Goal: Manage account settings

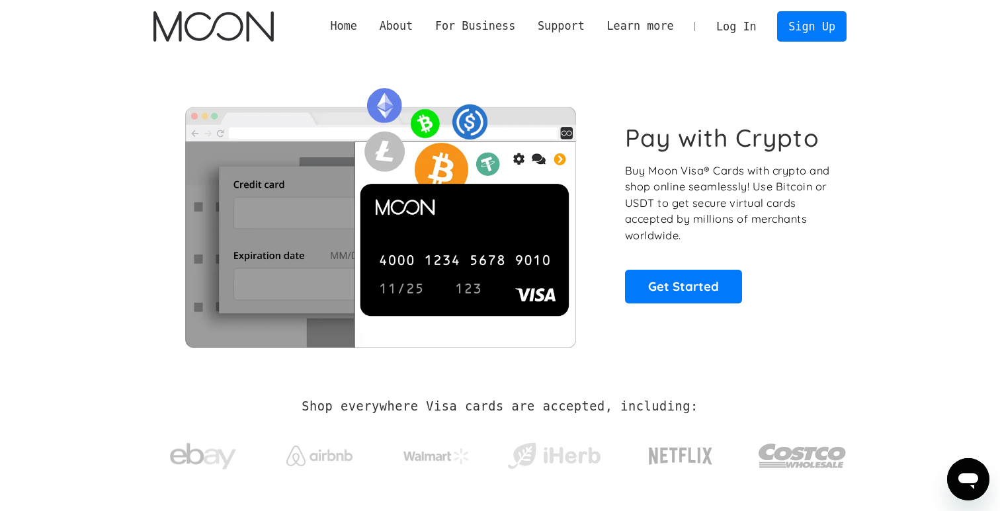
click at [740, 25] on link "Log In" at bounding box center [736, 26] width 62 height 29
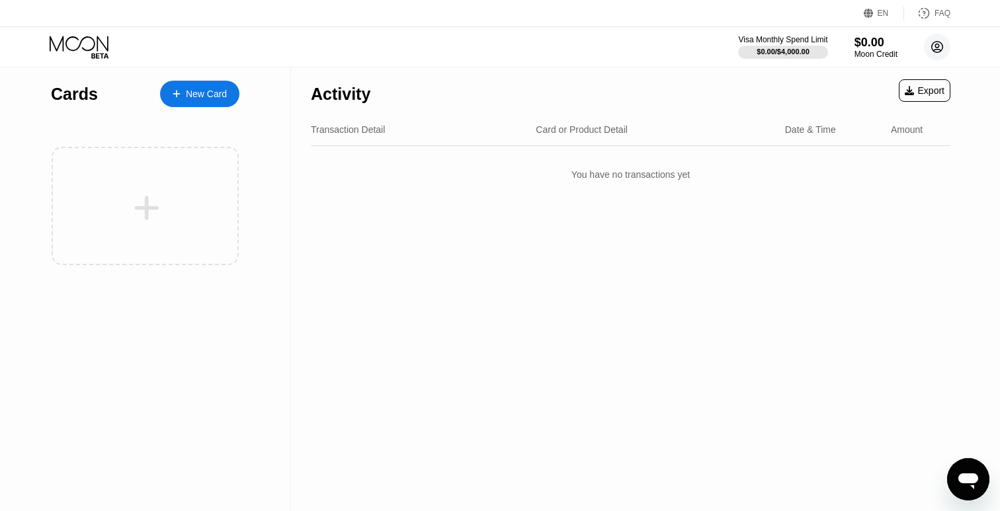
click at [941, 48] on circle at bounding box center [937, 47] width 26 height 26
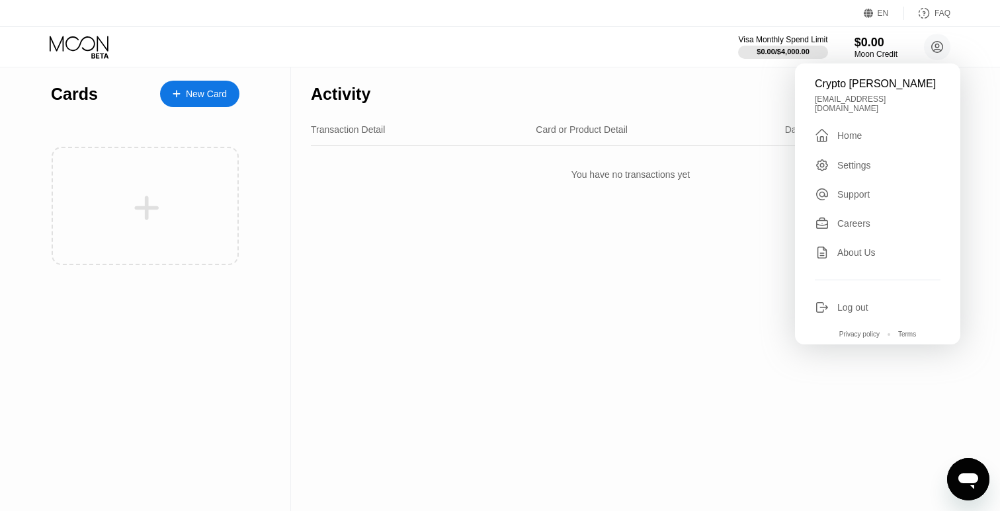
click at [852, 302] on div "Log out" at bounding box center [852, 307] width 31 height 11
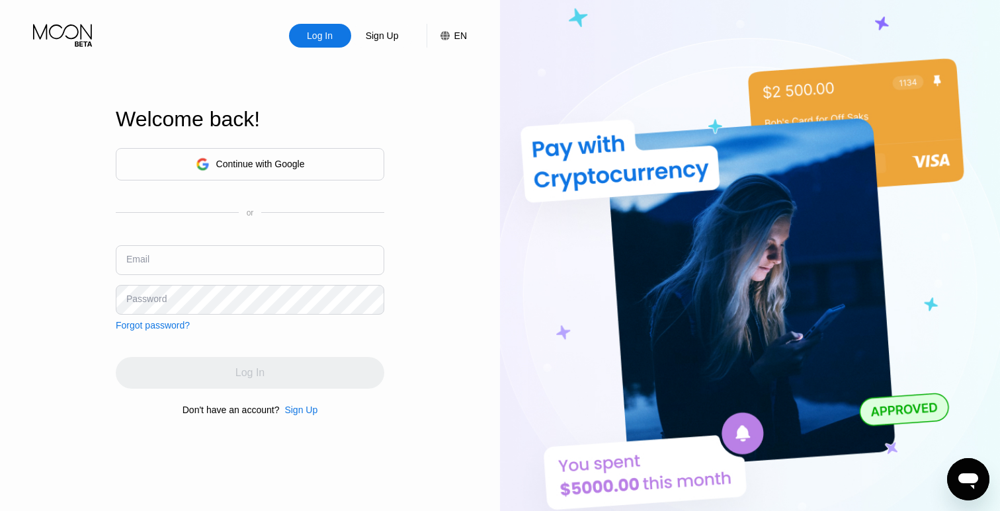
click at [310, 161] on div "Continue with Google" at bounding box center [250, 164] width 268 height 32
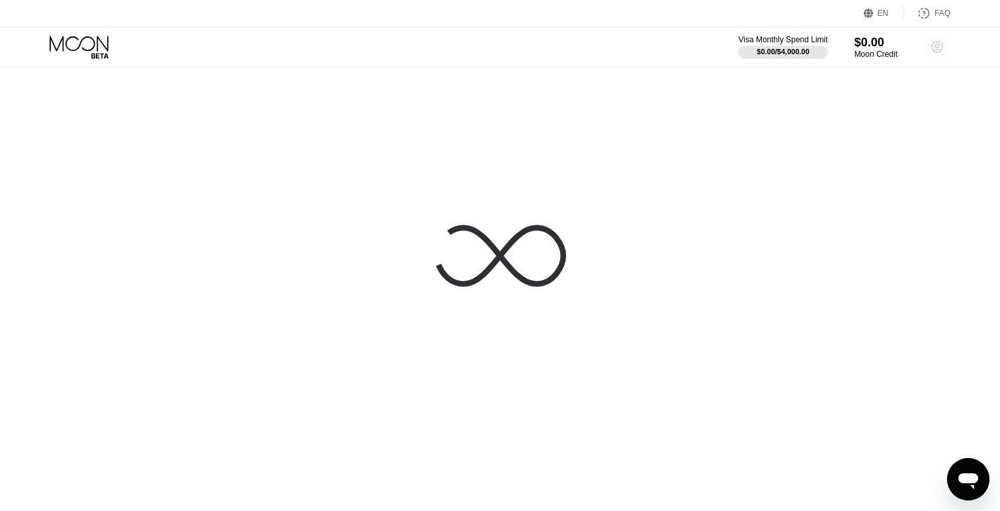
click at [939, 53] on circle at bounding box center [937, 47] width 26 height 26
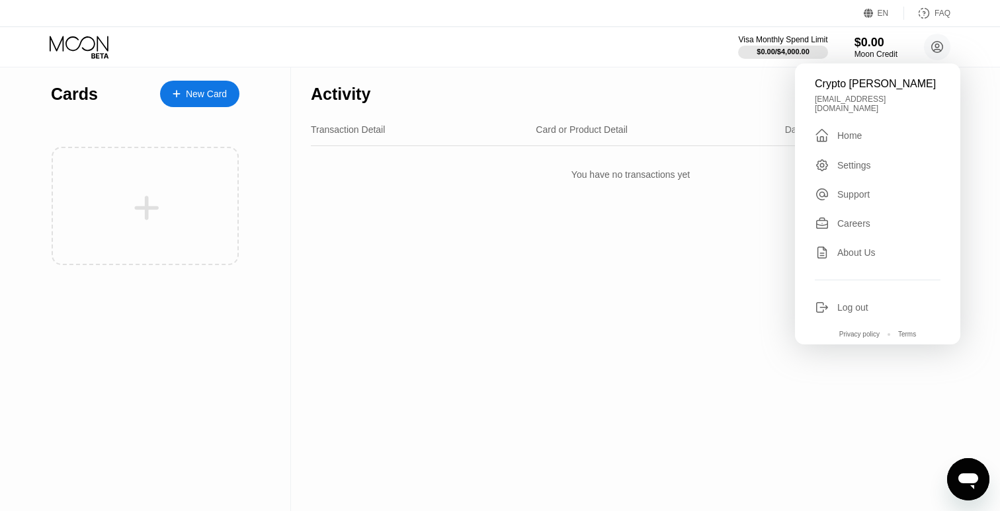
click at [856, 302] on div "Log out" at bounding box center [852, 307] width 31 height 11
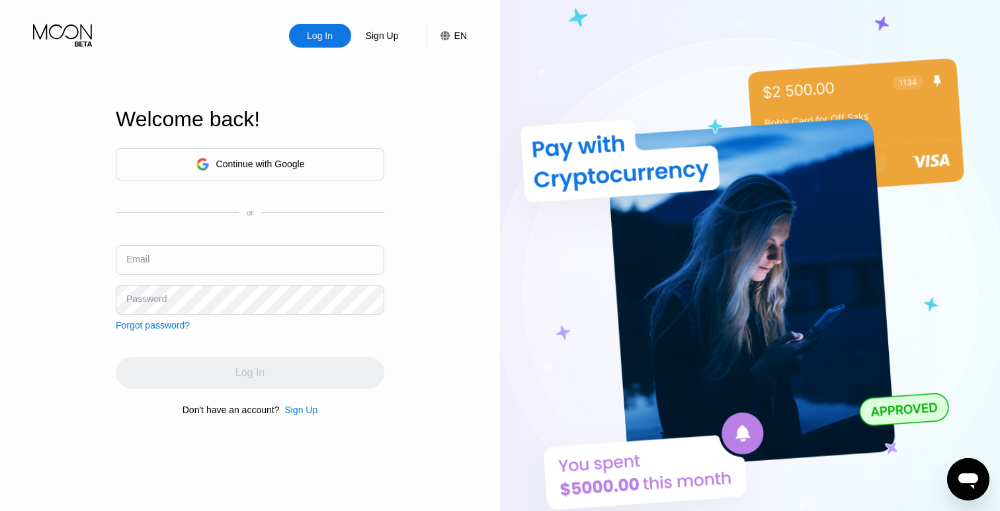
click at [266, 231] on div "Continue with Google or Email Password Forgot password?" at bounding box center [250, 239] width 268 height 182
click at [262, 250] on input "text" at bounding box center [250, 260] width 268 height 30
type input "[EMAIL_ADDRESS][DOMAIN_NAME]"
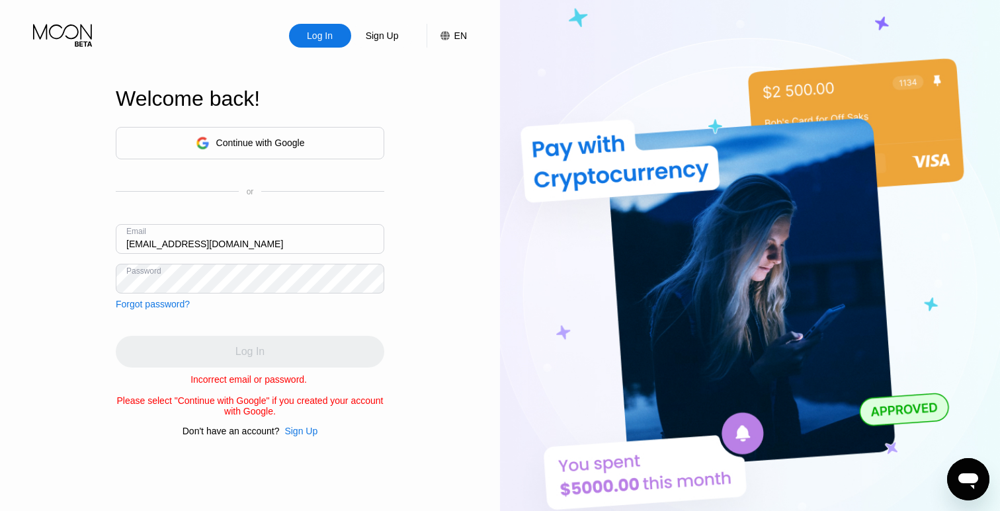
click at [296, 153] on div "Continue with Google" at bounding box center [250, 143] width 268 height 32
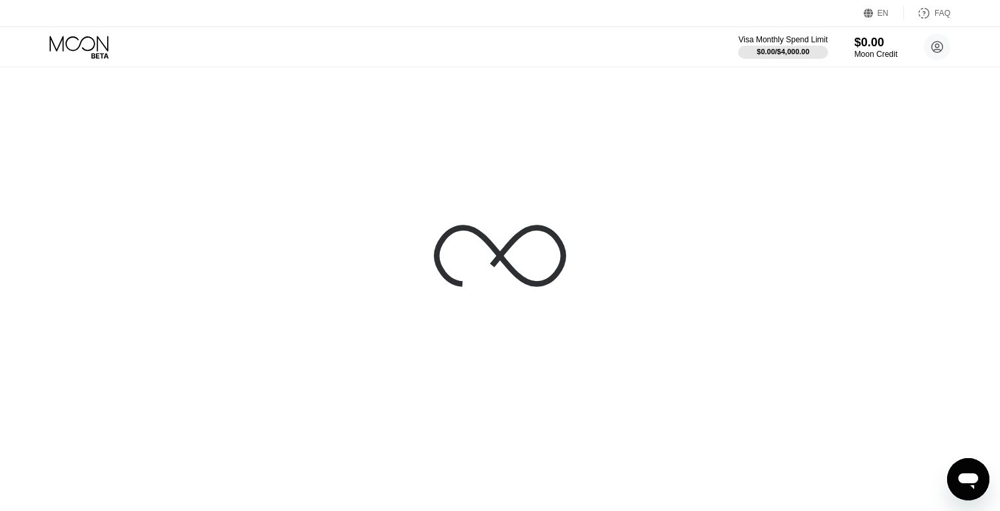
click at [928, 51] on circle at bounding box center [937, 47] width 26 height 26
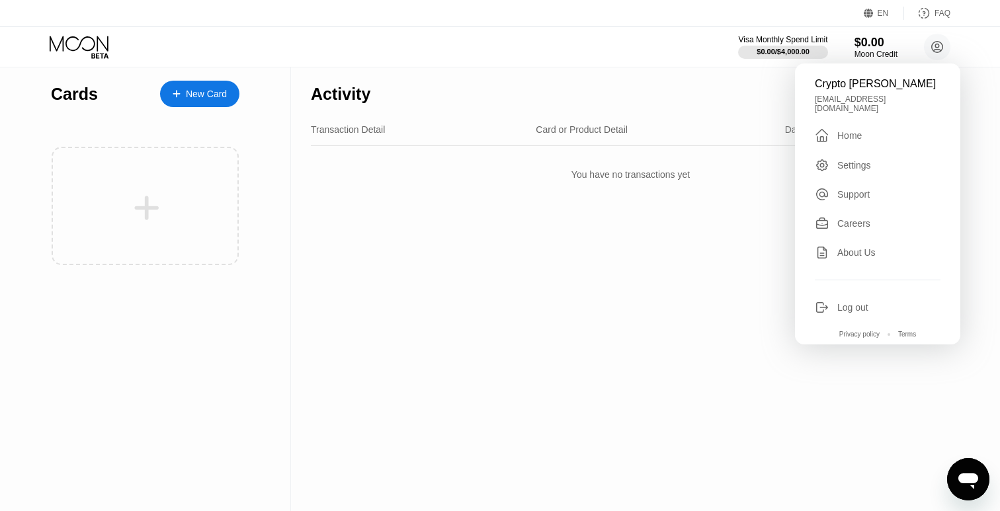
click at [850, 160] on div "Settings" at bounding box center [854, 165] width 34 height 11
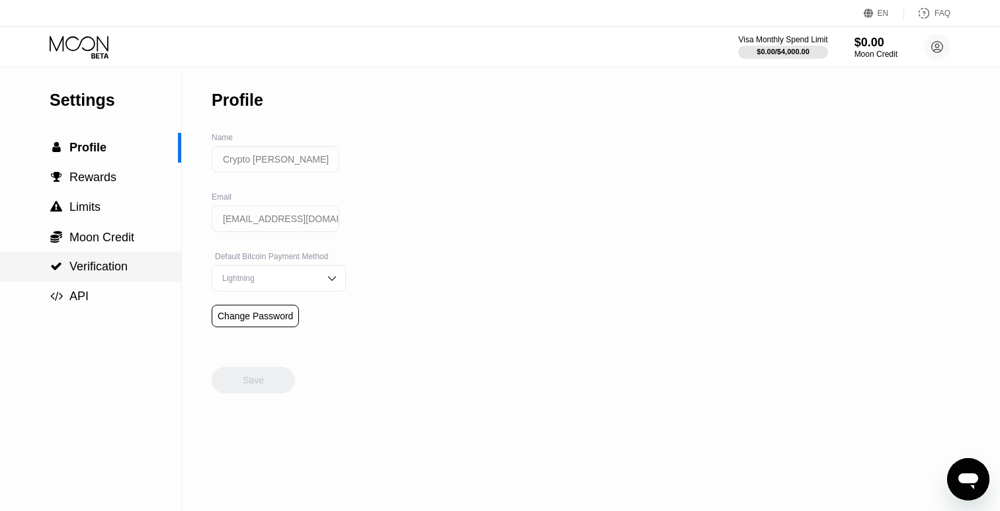
click at [91, 269] on span "Verification" at bounding box center [98, 266] width 58 height 13
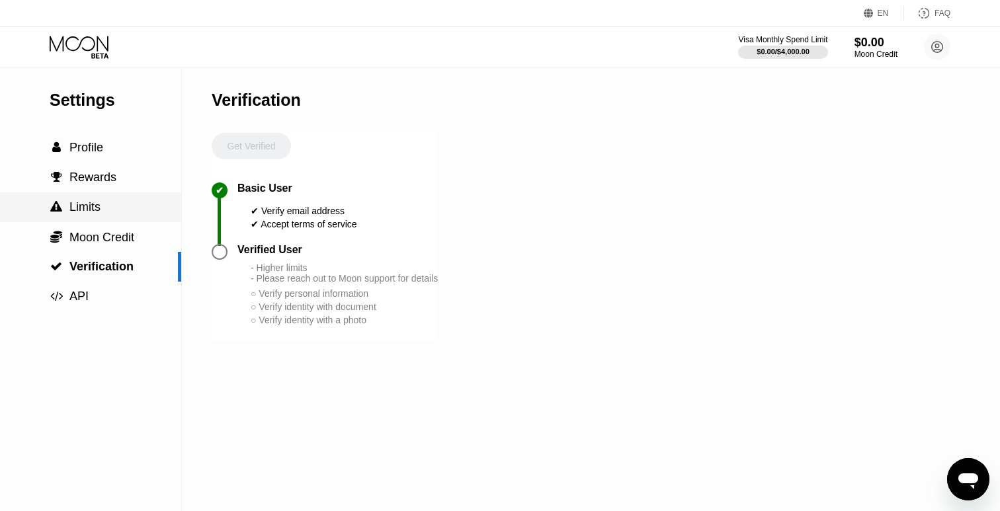
click at [112, 206] on div " Limits" at bounding box center [90, 207] width 181 height 14
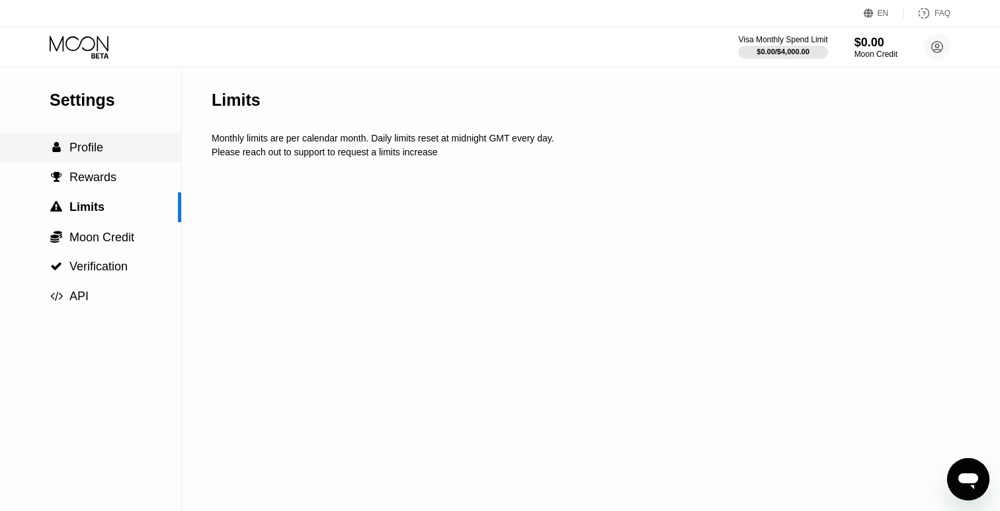
click at [111, 153] on div " Profile" at bounding box center [90, 148] width 181 height 14
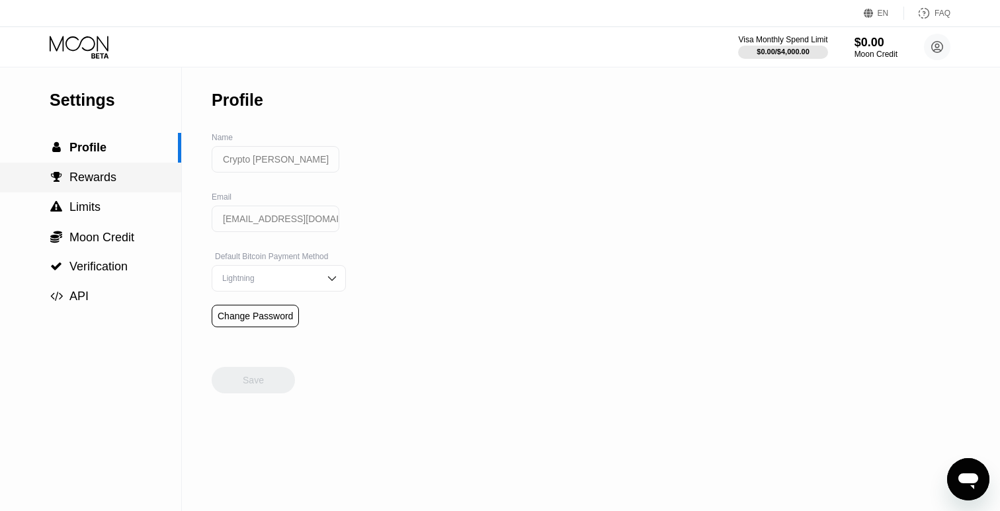
click at [112, 166] on div " Rewards" at bounding box center [90, 178] width 181 height 30
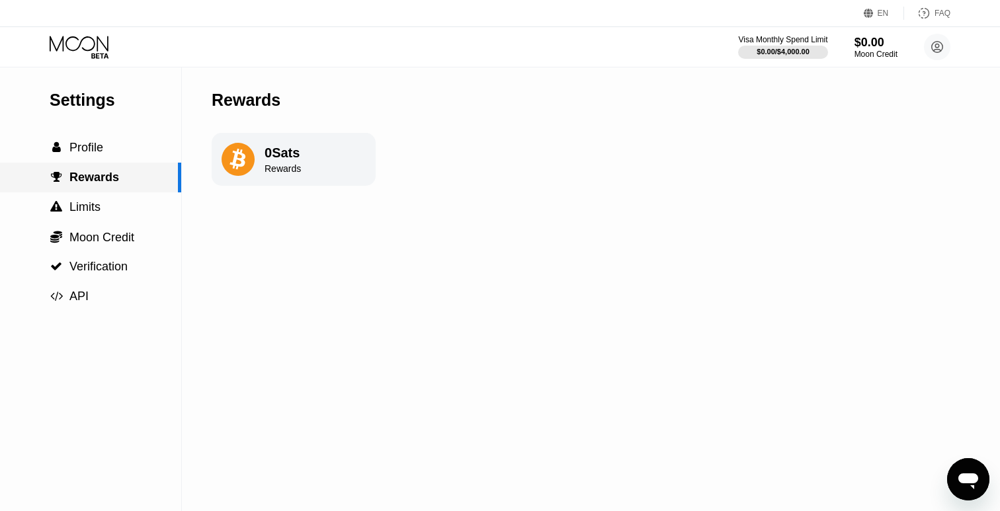
click at [112, 191] on div " Rewards" at bounding box center [90, 178] width 181 height 30
click at [83, 43] on icon at bounding box center [80, 47] width 61 height 23
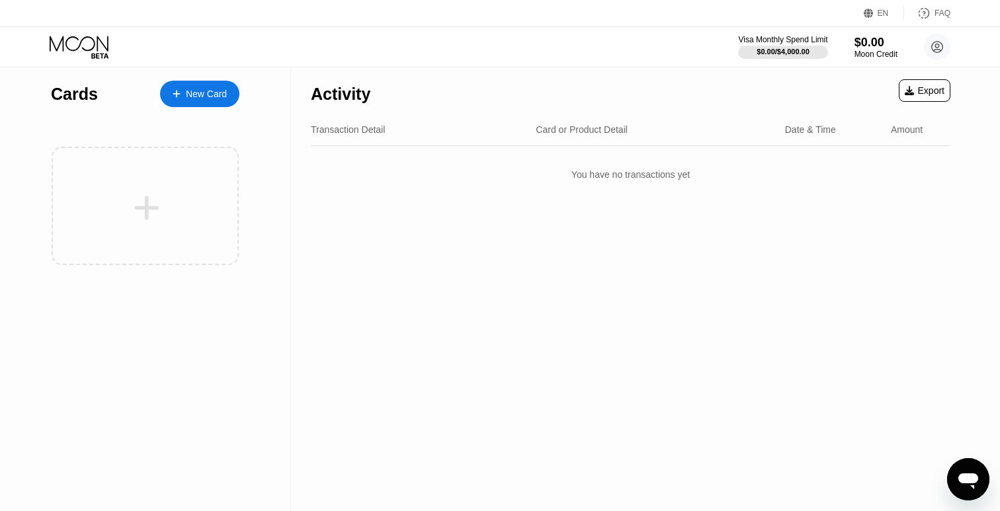
click at [947, 44] on circle at bounding box center [937, 47] width 26 height 26
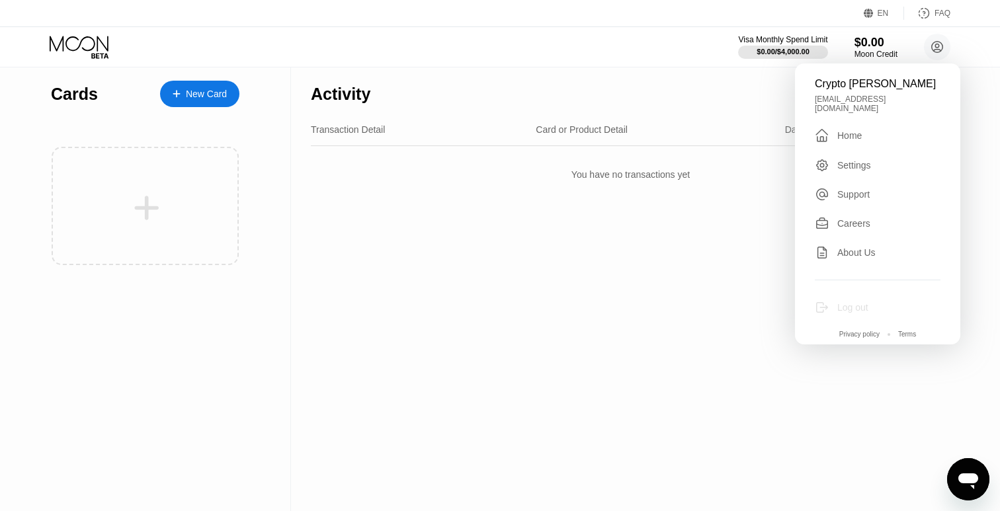
click at [878, 300] on div "Log out" at bounding box center [878, 307] width 126 height 15
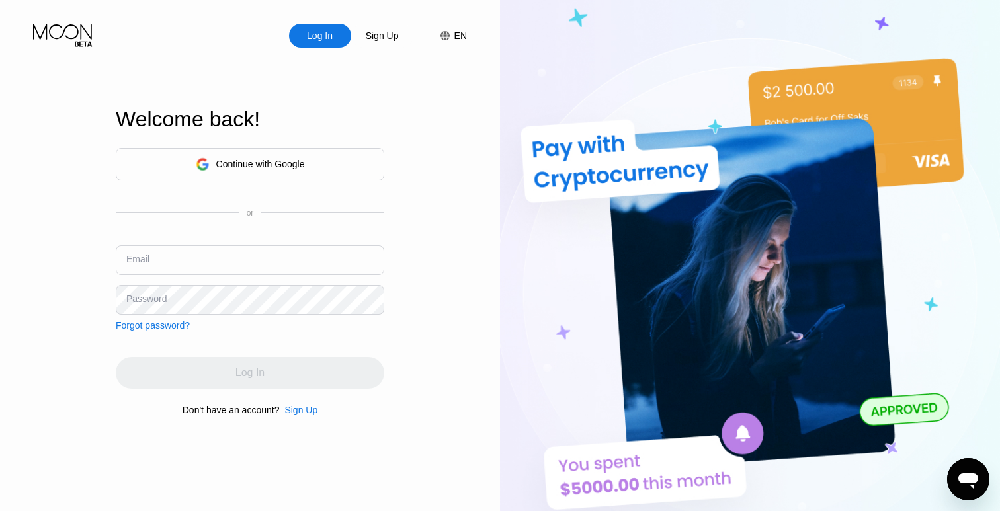
click at [922, 44] on img at bounding box center [750, 281] width 500 height 562
click at [309, 171] on div "Continue with Google" at bounding box center [250, 164] width 268 height 32
